Goal: Task Accomplishment & Management: Manage account settings

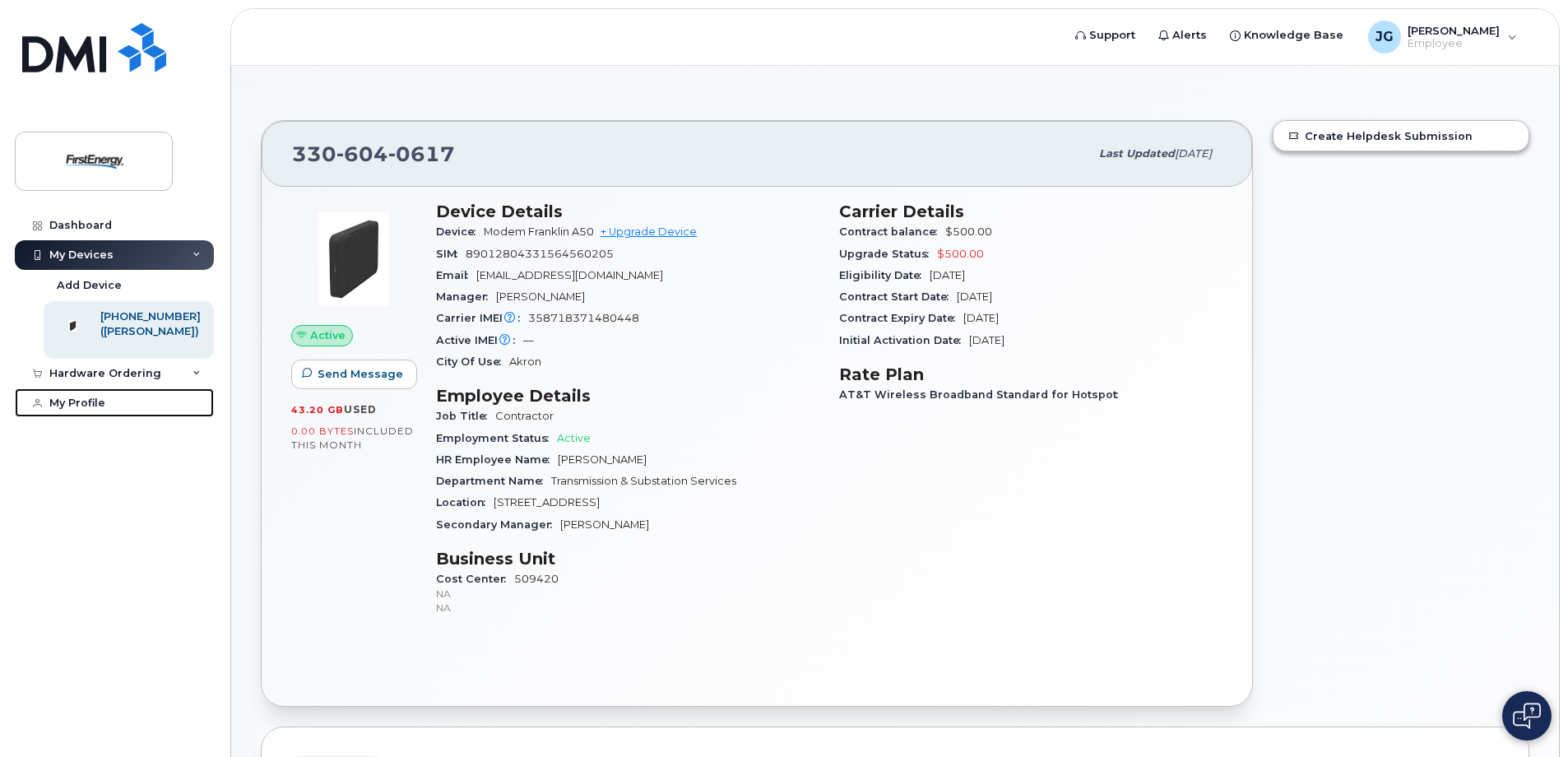
drag, startPoint x: 117, startPoint y: 424, endPoint x: 250, endPoint y: 432, distance: 133.2
click at [117, 417] on link "My Profile" at bounding box center [114, 403] width 199 height 29
click at [94, 410] on div "My Profile" at bounding box center [77, 403] width 56 height 13
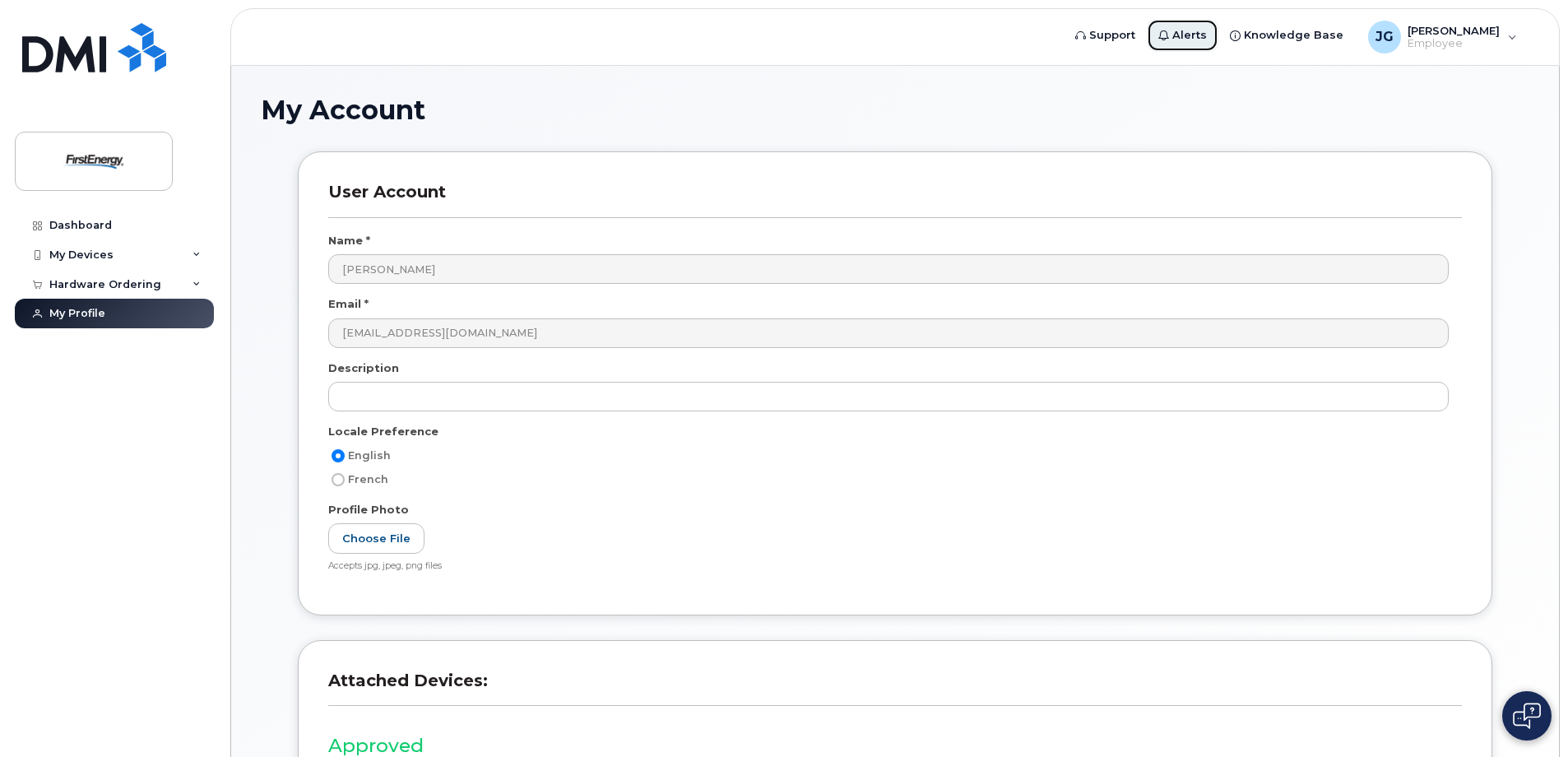
click at [1208, 45] on link "Alerts" at bounding box center [1183, 36] width 72 height 33
click at [1187, 33] on span "Alerts" at bounding box center [1190, 36] width 35 height 17
click at [1188, 37] on span "Alerts" at bounding box center [1190, 36] width 35 height 17
click at [70, 259] on div "My Devices" at bounding box center [82, 255] width 64 height 13
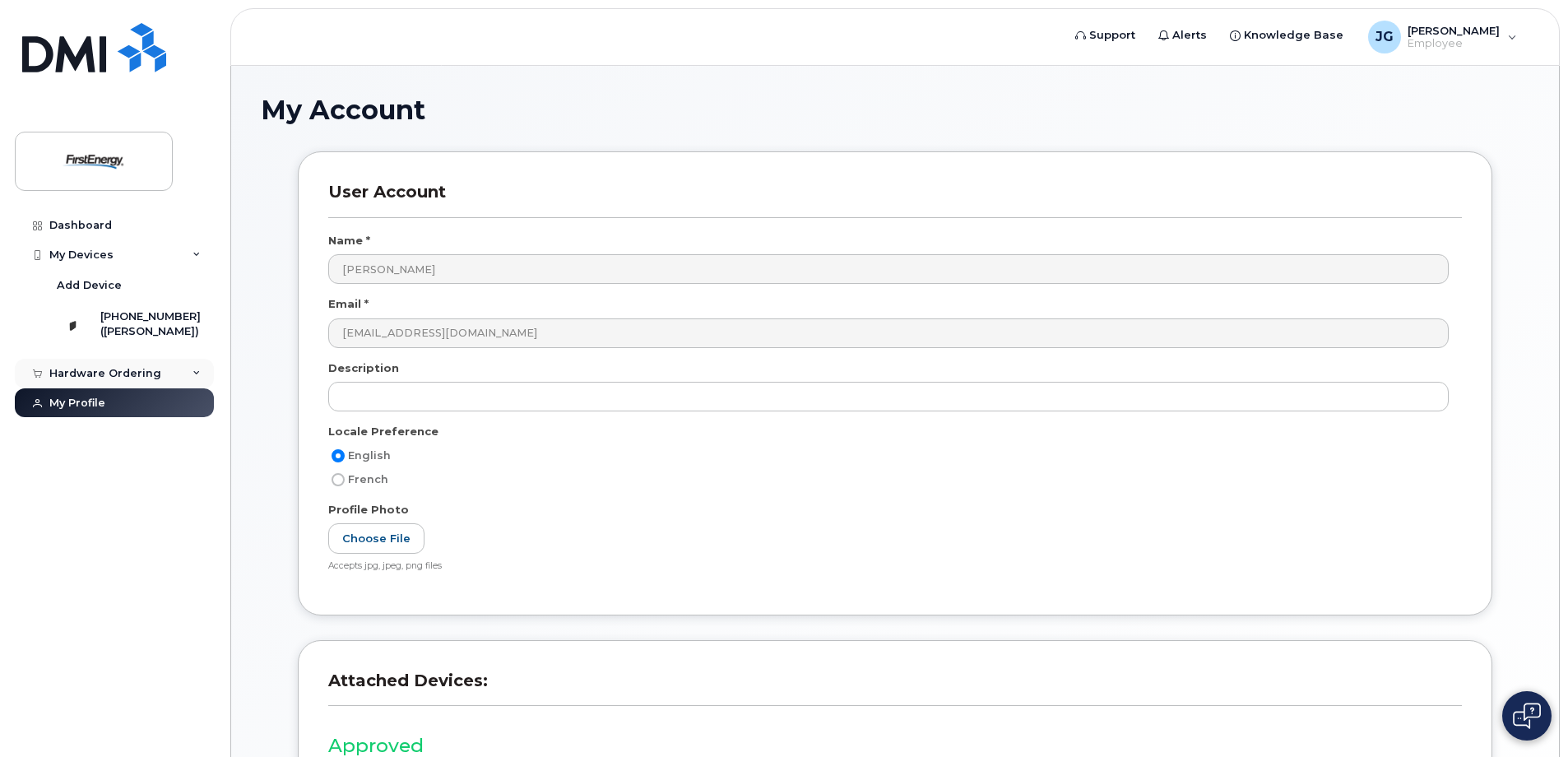
click at [128, 380] on div "Hardware Ordering" at bounding box center [106, 373] width 112 height 13
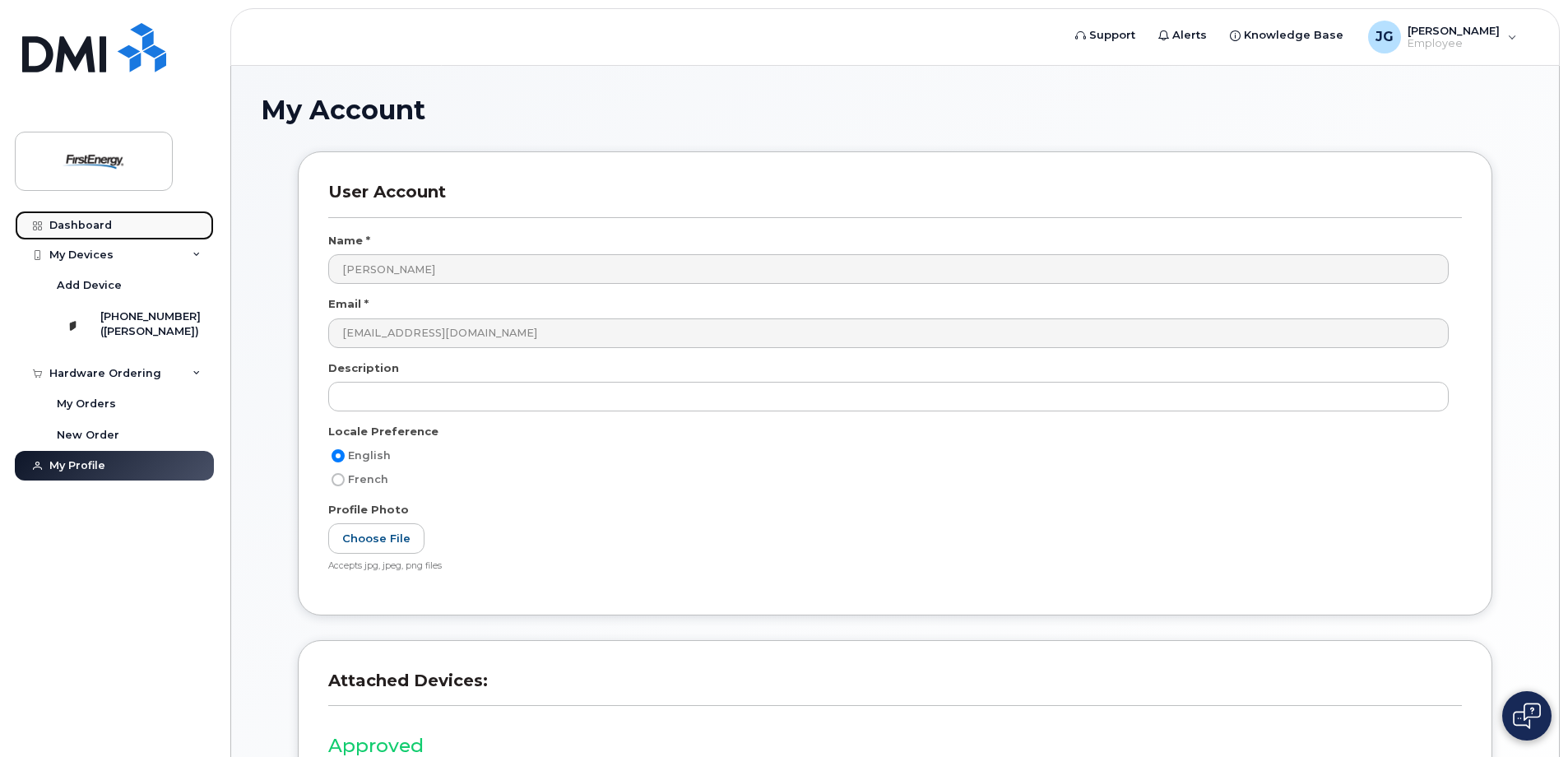
click at [99, 221] on div "Dashboard" at bounding box center [81, 225] width 62 height 13
